Goal: Task Accomplishment & Management: Use online tool/utility

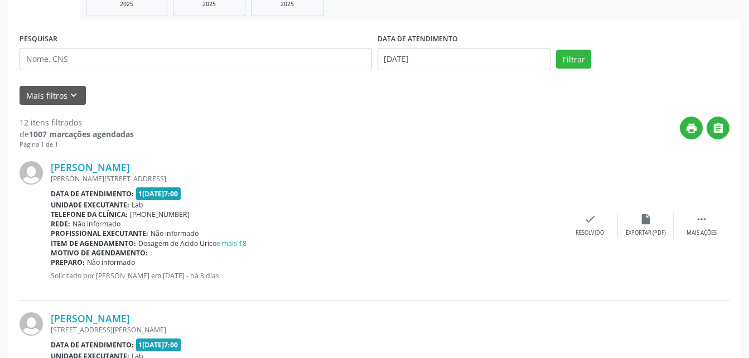
scroll to position [190, 0]
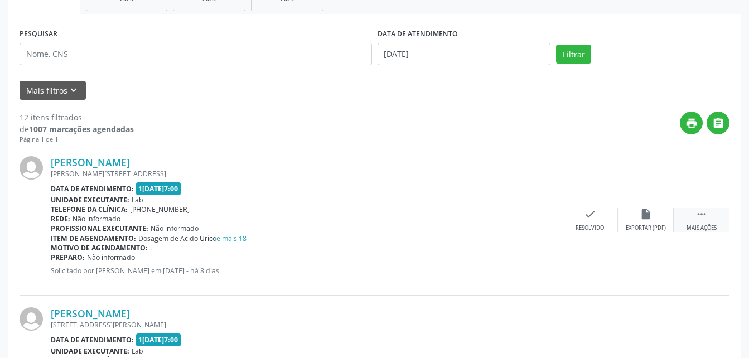
click at [713, 216] on div " Mais ações" at bounding box center [702, 220] width 56 height 24
click at [539, 219] on icon "print" at bounding box center [534, 214] width 12 height 12
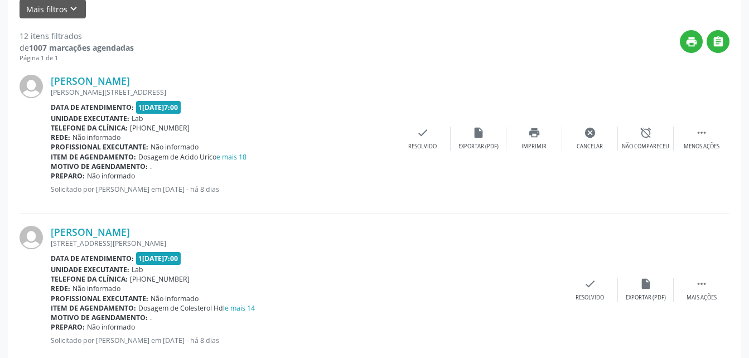
scroll to position [279, 0]
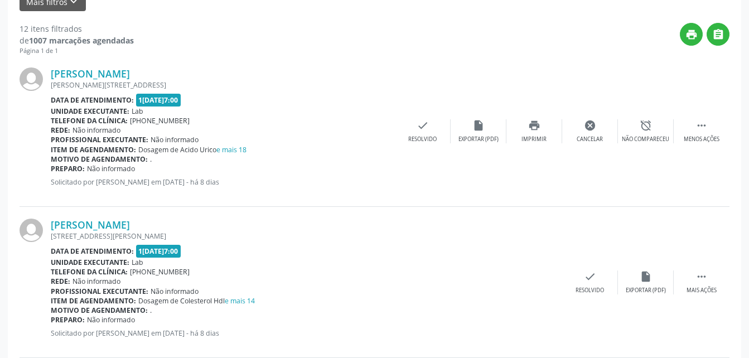
click at [272, 41] on div "print " at bounding box center [432, 39] width 596 height 33
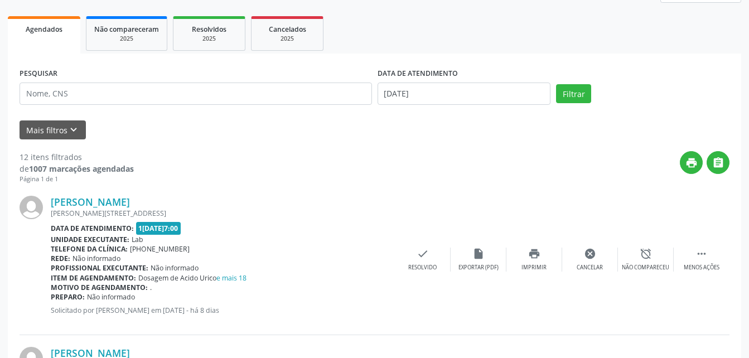
scroll to position [56, 0]
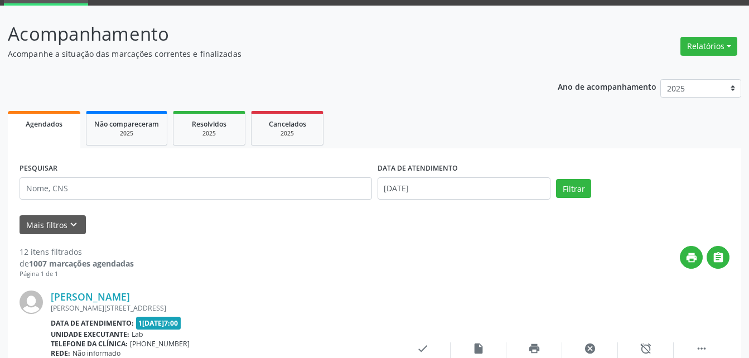
click at [375, 117] on ul "Agendados Não compareceram 2025 Resolvidos 2025 Cancelados 2025" at bounding box center [374, 128] width 733 height 40
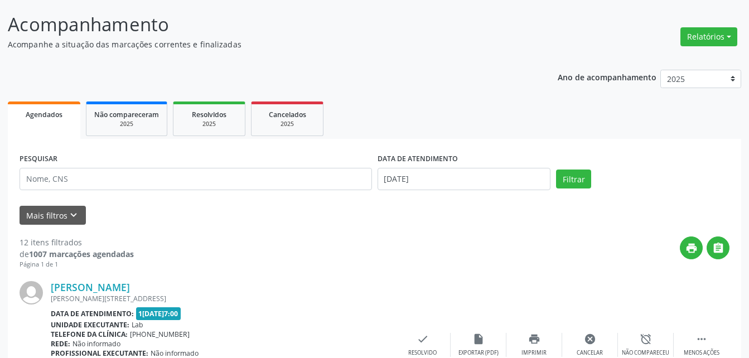
scroll to position [167, 0]
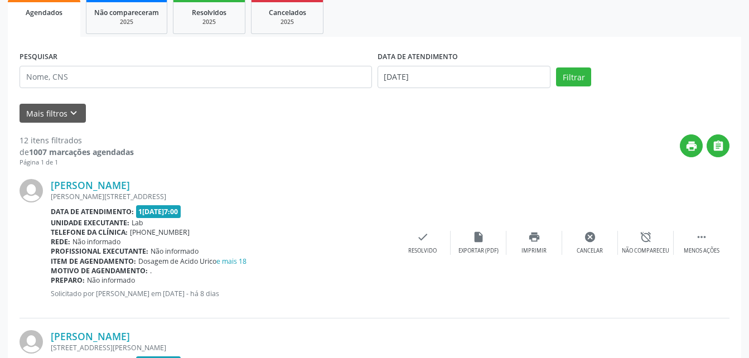
click at [180, 144] on div "print " at bounding box center [432, 150] width 596 height 33
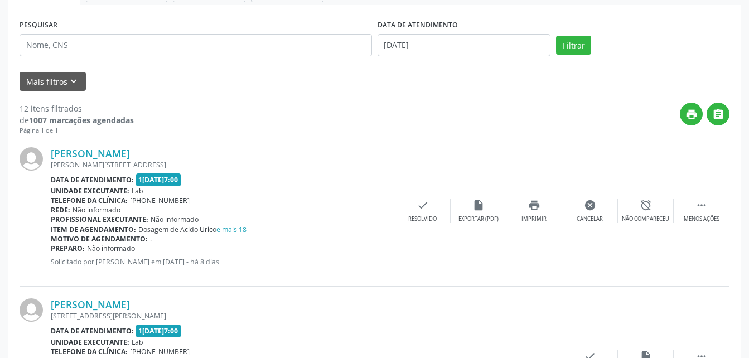
scroll to position [0, 0]
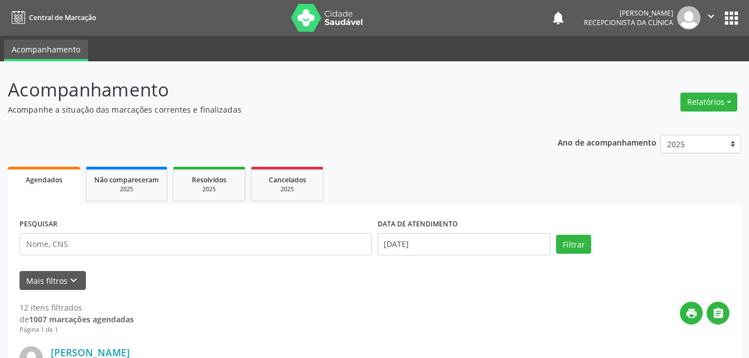
drag, startPoint x: 22, startPoint y: 105, endPoint x: 239, endPoint y: 115, distance: 217.1
click at [239, 115] on p "Acompanhe a situação das marcações correntes e finalizadas" at bounding box center [265, 110] width 514 height 12
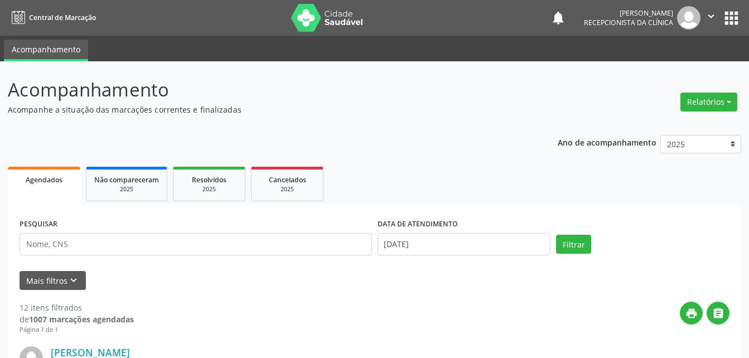
click at [239, 115] on p "Acompanhe a situação das marcações correntes e finalizadas" at bounding box center [265, 110] width 514 height 12
drag, startPoint x: 6, startPoint y: 112, endPoint x: 243, endPoint y: 109, distance: 237.0
click at [243, 109] on p "Acompanhe a situação das marcações correntes e finalizadas" at bounding box center [265, 110] width 514 height 12
